Goal: Check status

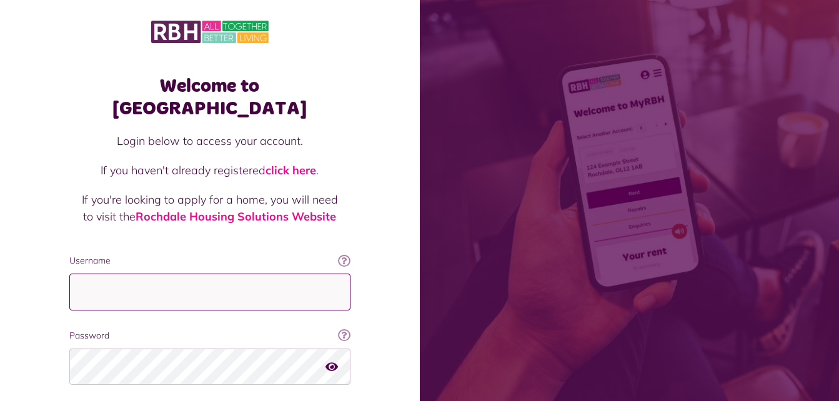
click at [175, 273] on input "Username" at bounding box center [209, 291] width 281 height 37
type input "**********"
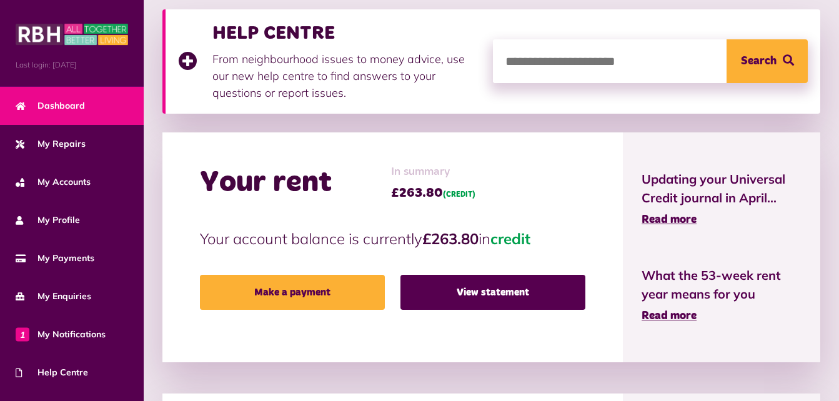
scroll to position [187, 0]
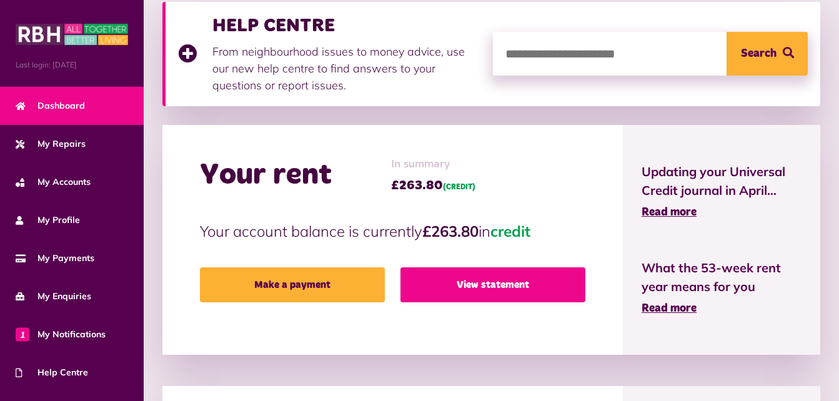
click at [467, 282] on link "View statement" at bounding box center [492, 284] width 185 height 35
